Goal: Task Accomplishment & Management: Use online tool/utility

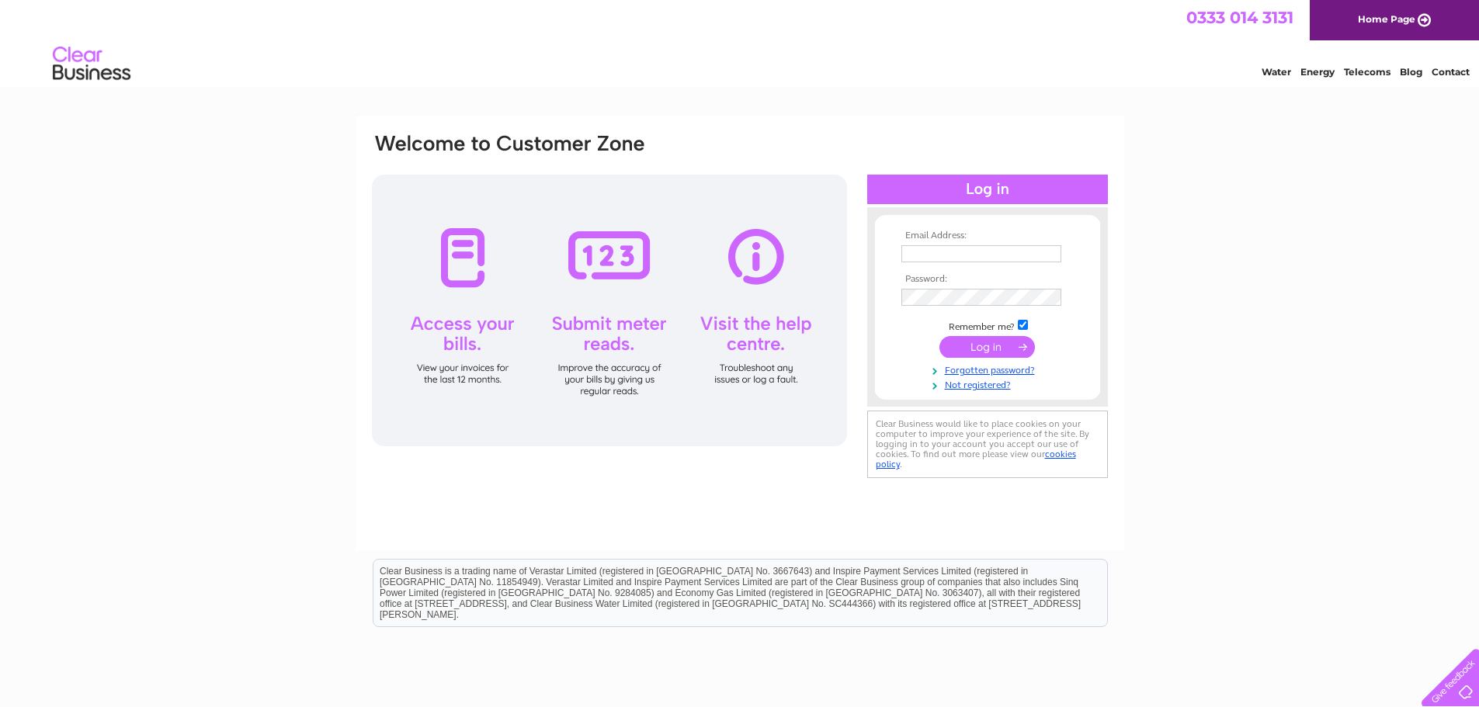
type input "catherine@highlandholidaypropertyservices.co.uk"
click at [921, 243] on td "catherine@highlandholidaypropertyservices.co.uk" at bounding box center [987, 253] width 180 height 25
click at [926, 251] on input "catherine@highlandholidaypropertyservices.co.uk" at bounding box center [981, 253] width 160 height 17
click at [986, 352] on input "submit" at bounding box center [986, 347] width 95 height 22
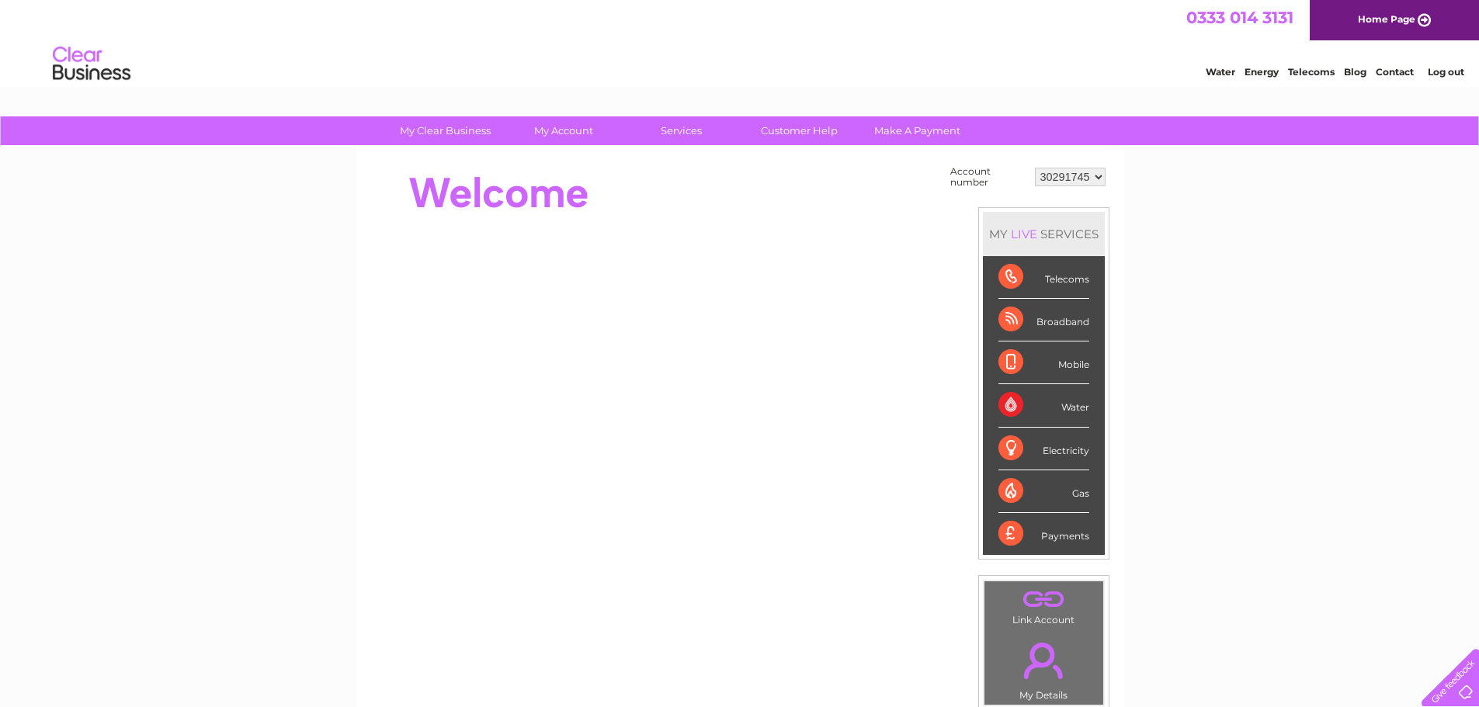
click at [1086, 182] on select "30291745 30315244" at bounding box center [1070, 177] width 71 height 19
select select "30315244"
click at [1035, 168] on select "30291745 30315244" at bounding box center [1070, 177] width 71 height 19
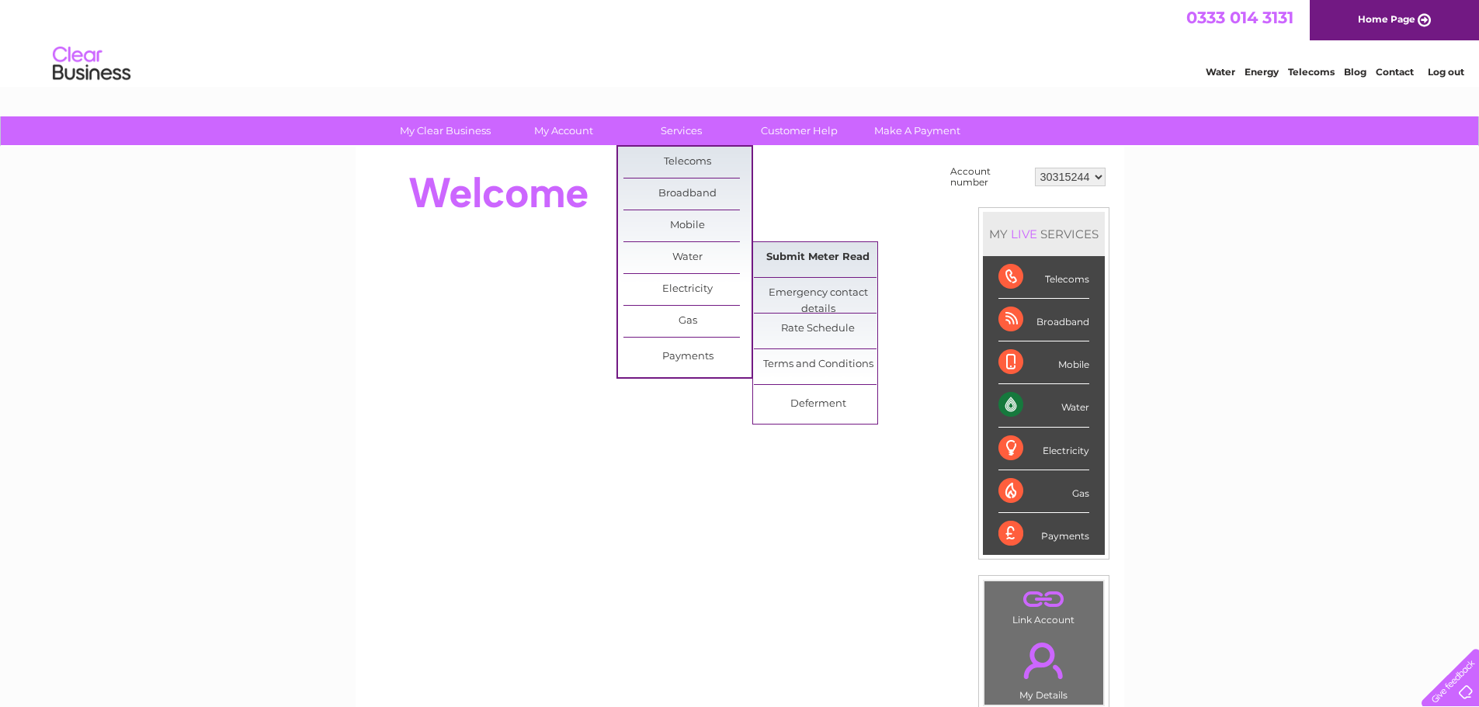
click at [793, 263] on link "Submit Meter Read" at bounding box center [818, 257] width 128 height 31
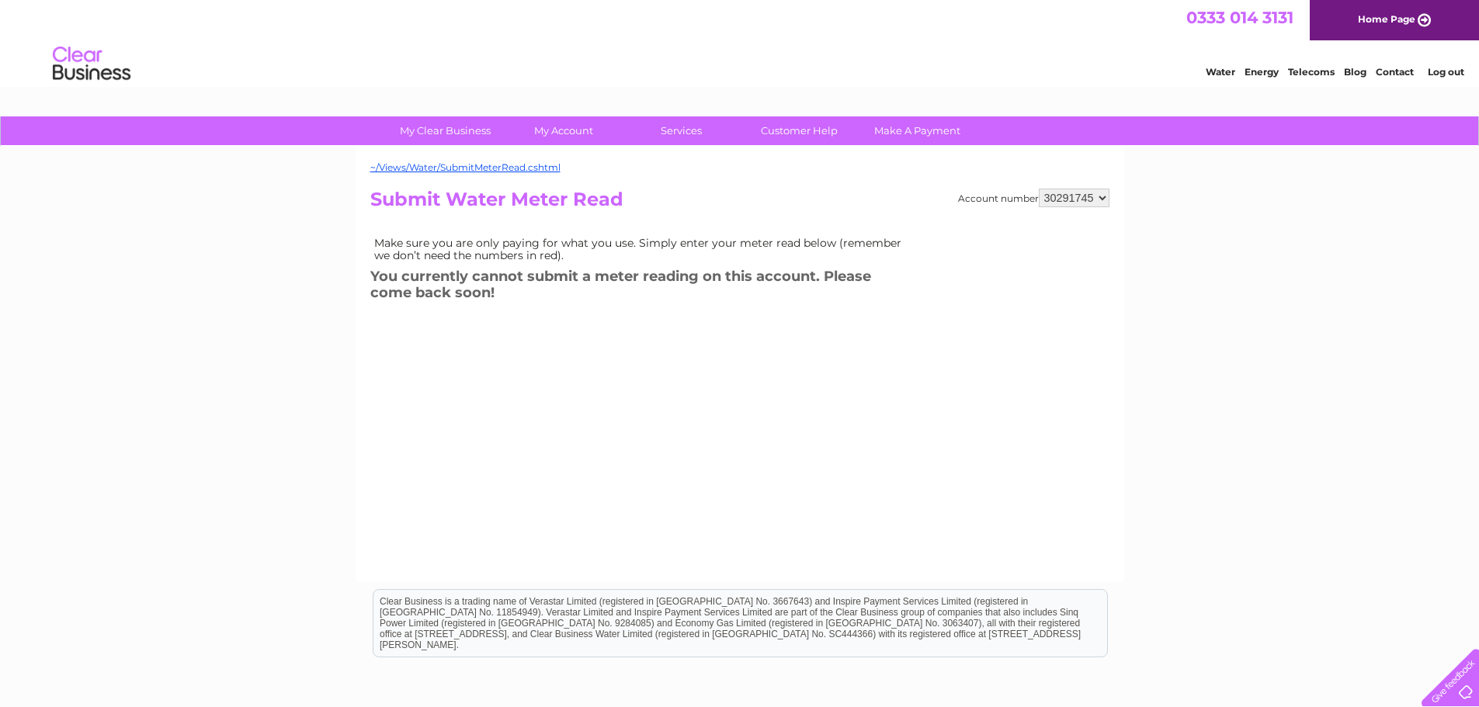
click at [1059, 198] on select "30291745 30315244" at bounding box center [1074, 198] width 71 height 19
select select "30315244"
click at [1039, 189] on select "30291745 30315244" at bounding box center [1074, 198] width 71 height 19
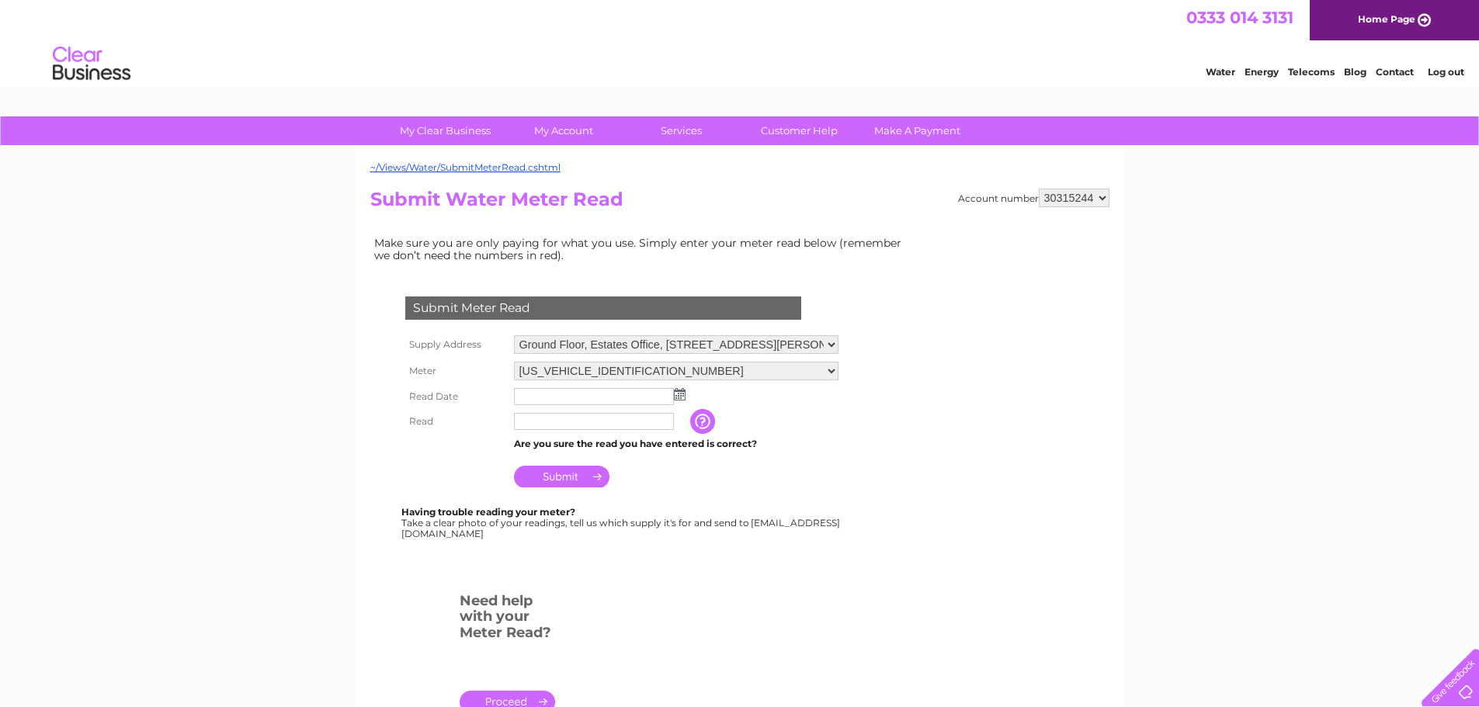
click at [593, 397] on input "text" at bounding box center [594, 396] width 160 height 17
click at [681, 391] on img at bounding box center [681, 395] width 12 height 12
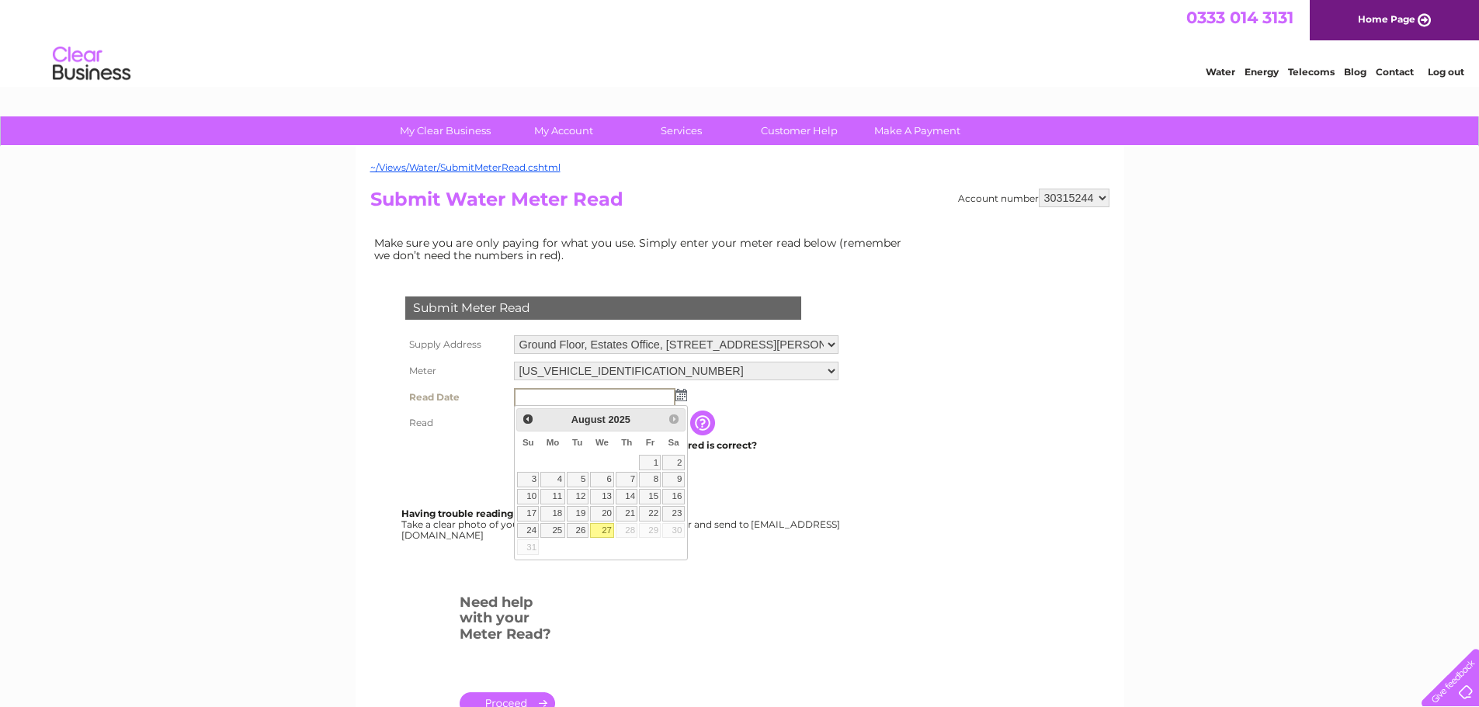
drag, startPoint x: 603, startPoint y: 526, endPoint x: 592, endPoint y: 514, distance: 17.0
click at [603, 527] on link "27" at bounding box center [602, 531] width 25 height 16
type input "2025/08/27"
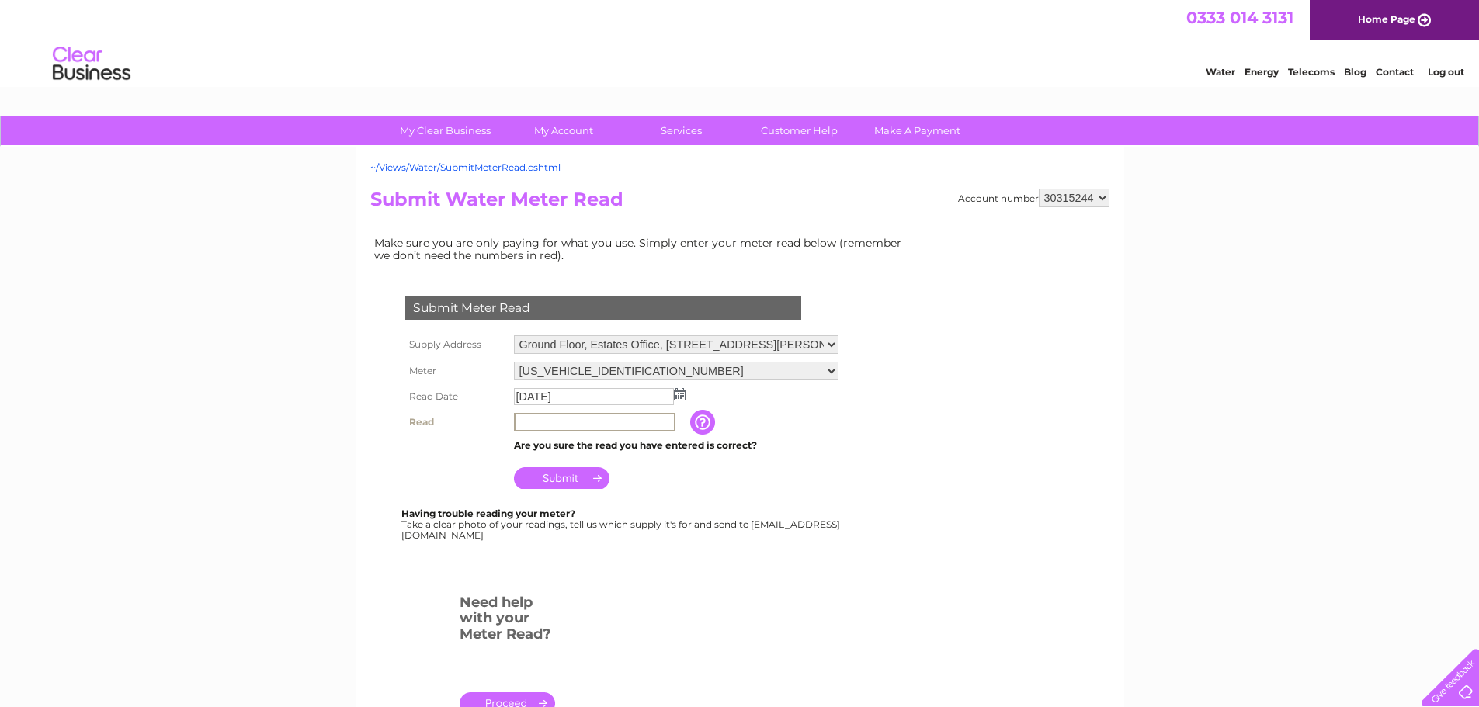
drag, startPoint x: 550, startPoint y: 424, endPoint x: 562, endPoint y: 428, distance: 12.3
click at [550, 424] on input "text" at bounding box center [594, 422] width 161 height 19
type input "00094"
click at [699, 577] on div at bounding box center [606, 572] width 472 height 31
click at [556, 476] on input "Submit" at bounding box center [561, 477] width 95 height 22
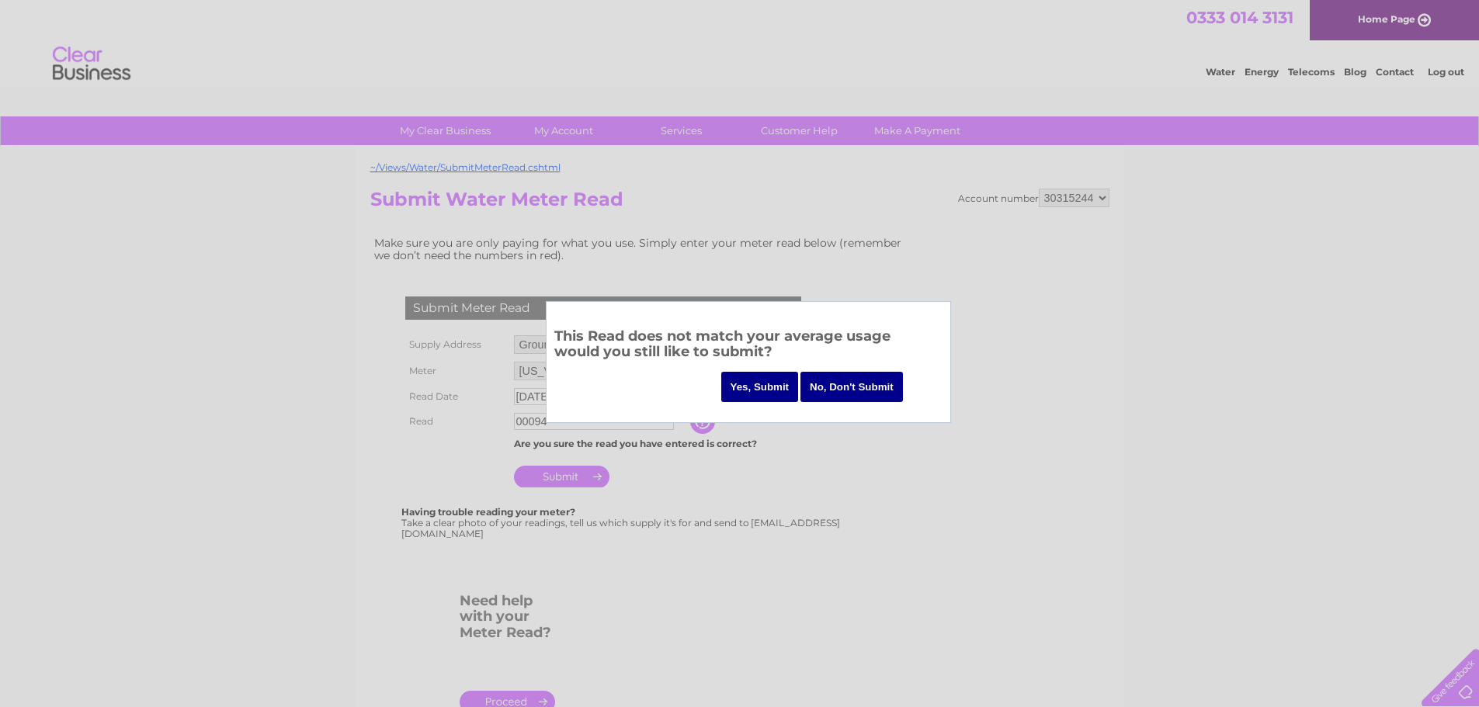
click at [765, 381] on input "Yes, Submit" at bounding box center [760, 387] width 78 height 30
